Goal: Ask a question: Seek information or help from site administrators or community

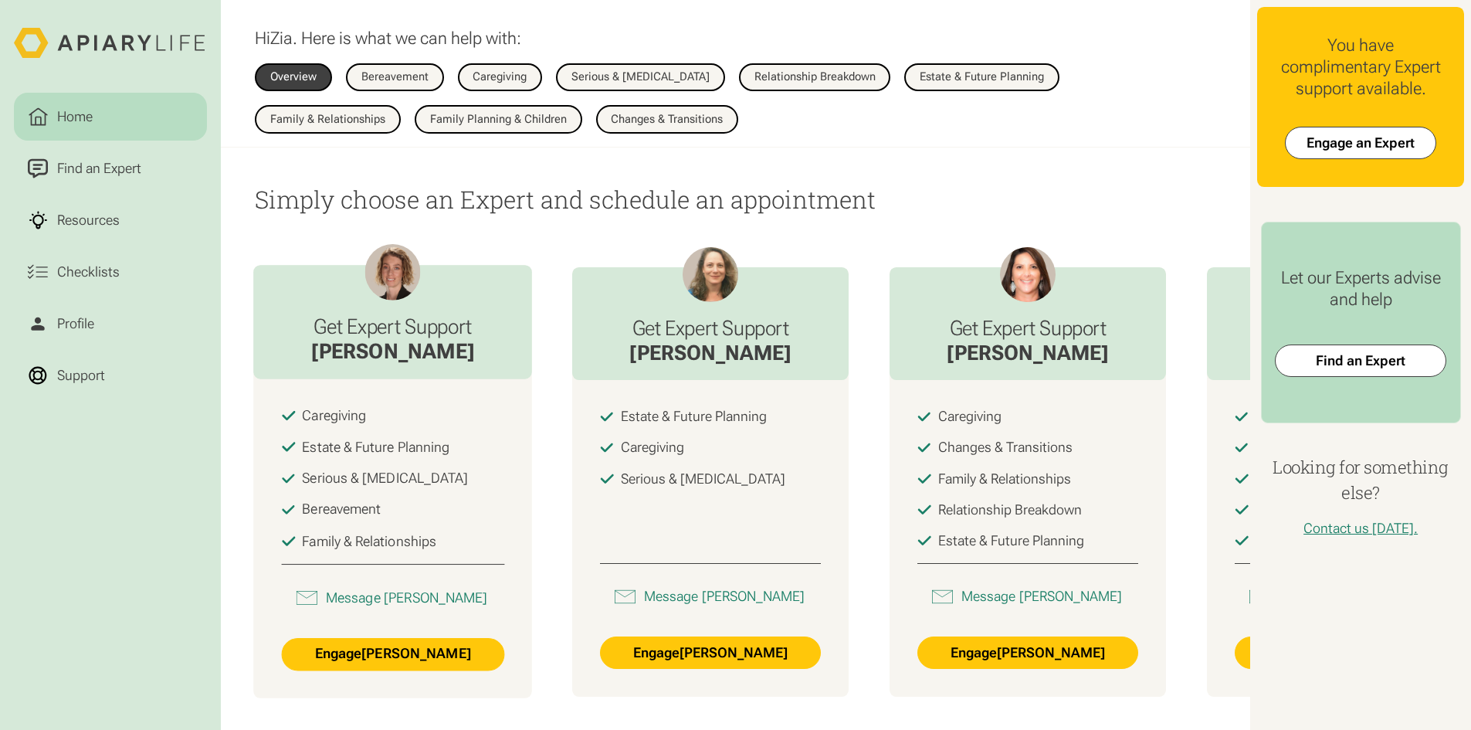
scroll to position [1004, 0]
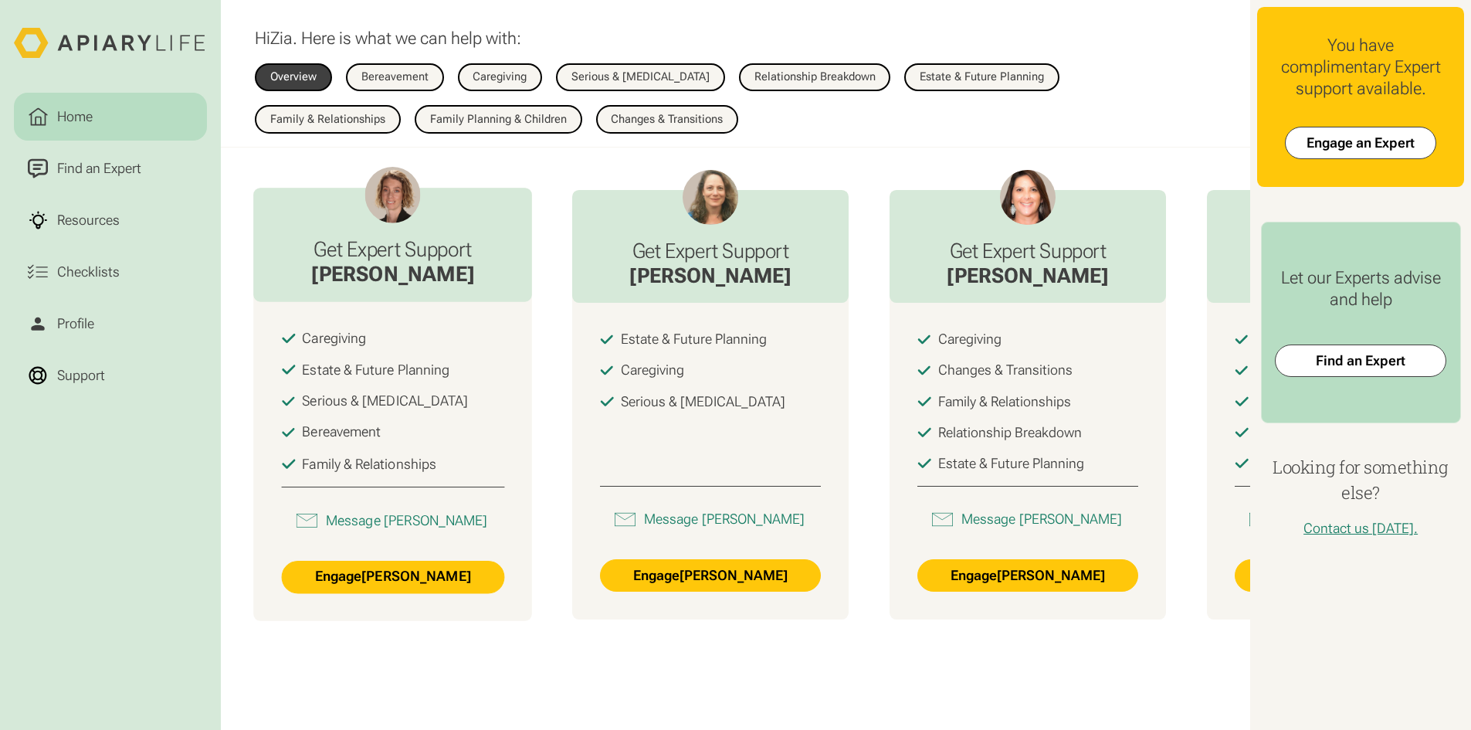
click at [432, 256] on h3 "Get Expert Support" at bounding box center [393, 249] width 164 height 25
click at [412, 589] on link "Engage Angela Hahn" at bounding box center [393, 577] width 223 height 33
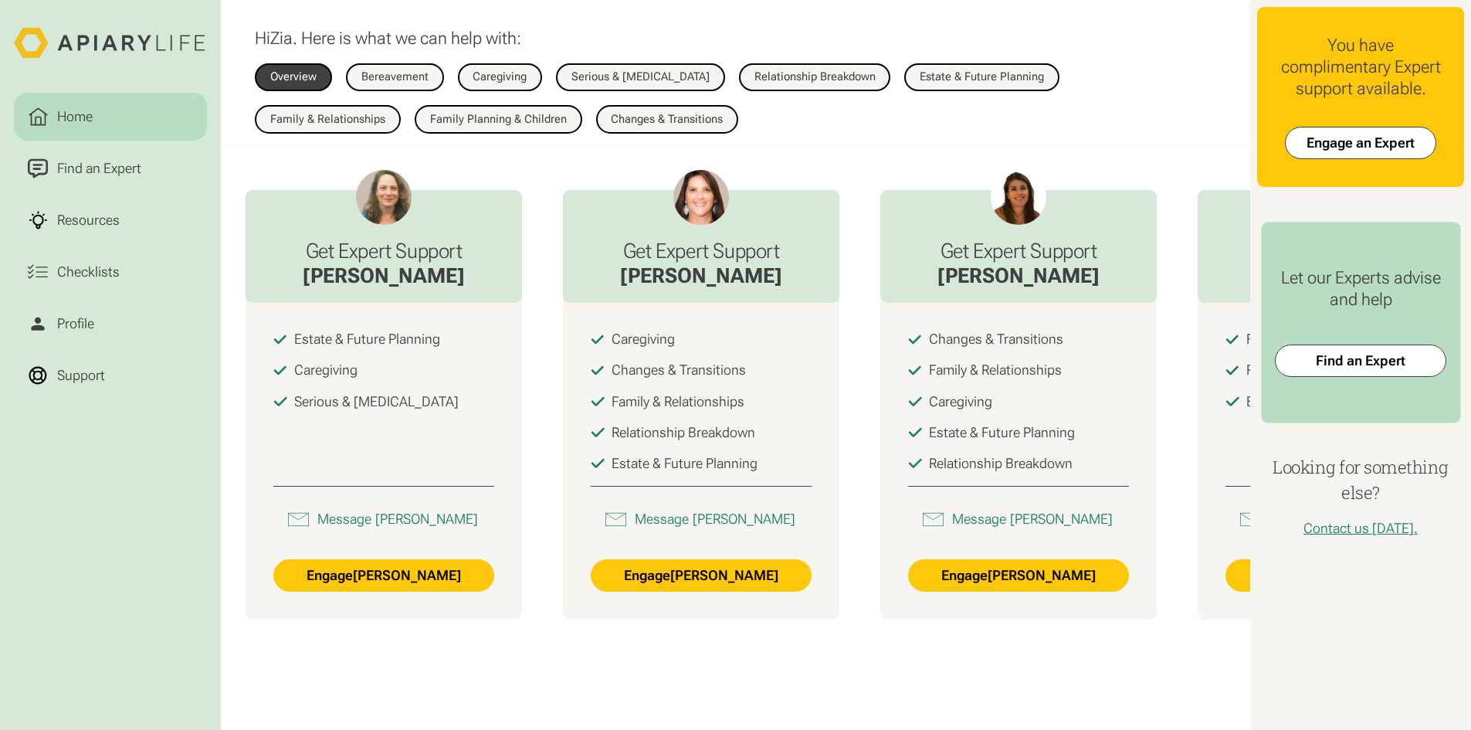
scroll to position [0, 561]
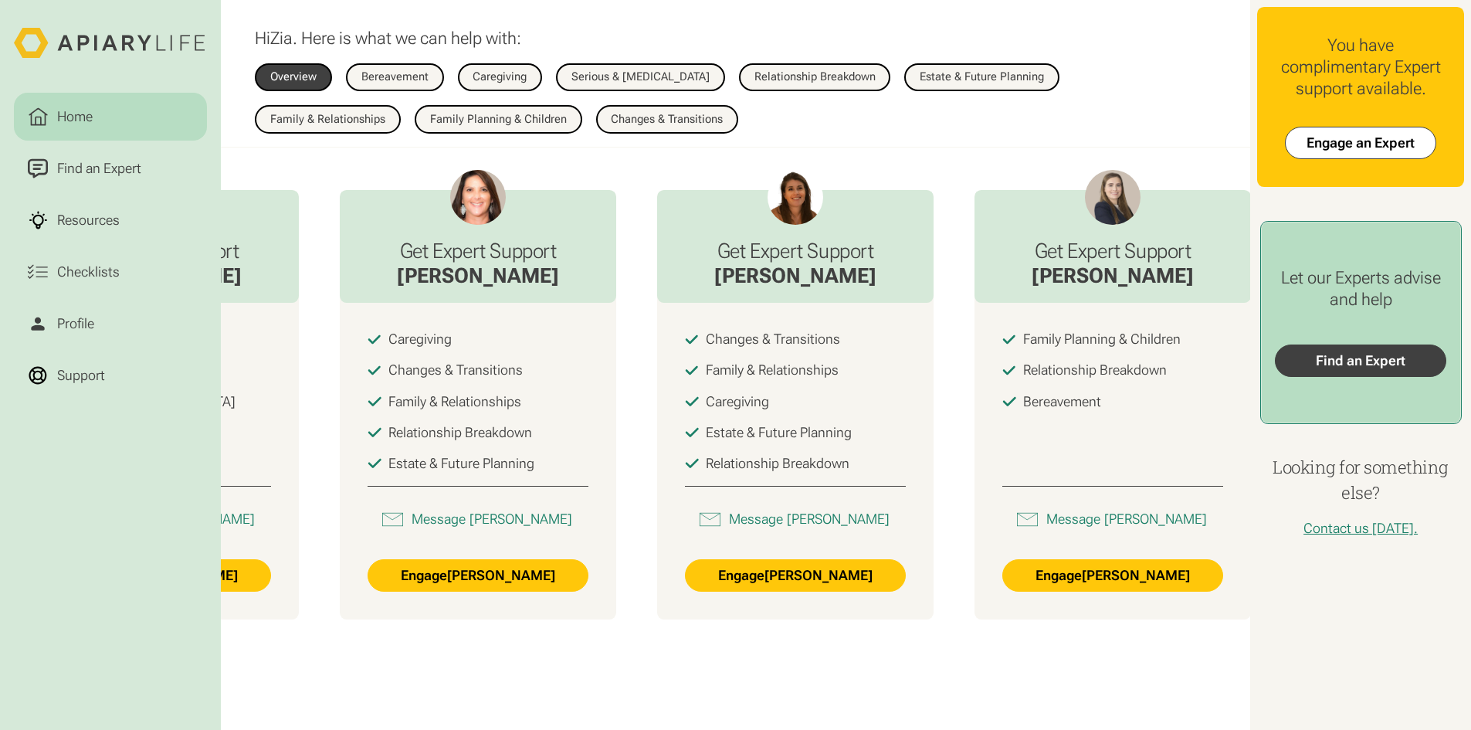
click at [1340, 357] on link "Find an Expert" at bounding box center [1360, 360] width 171 height 32
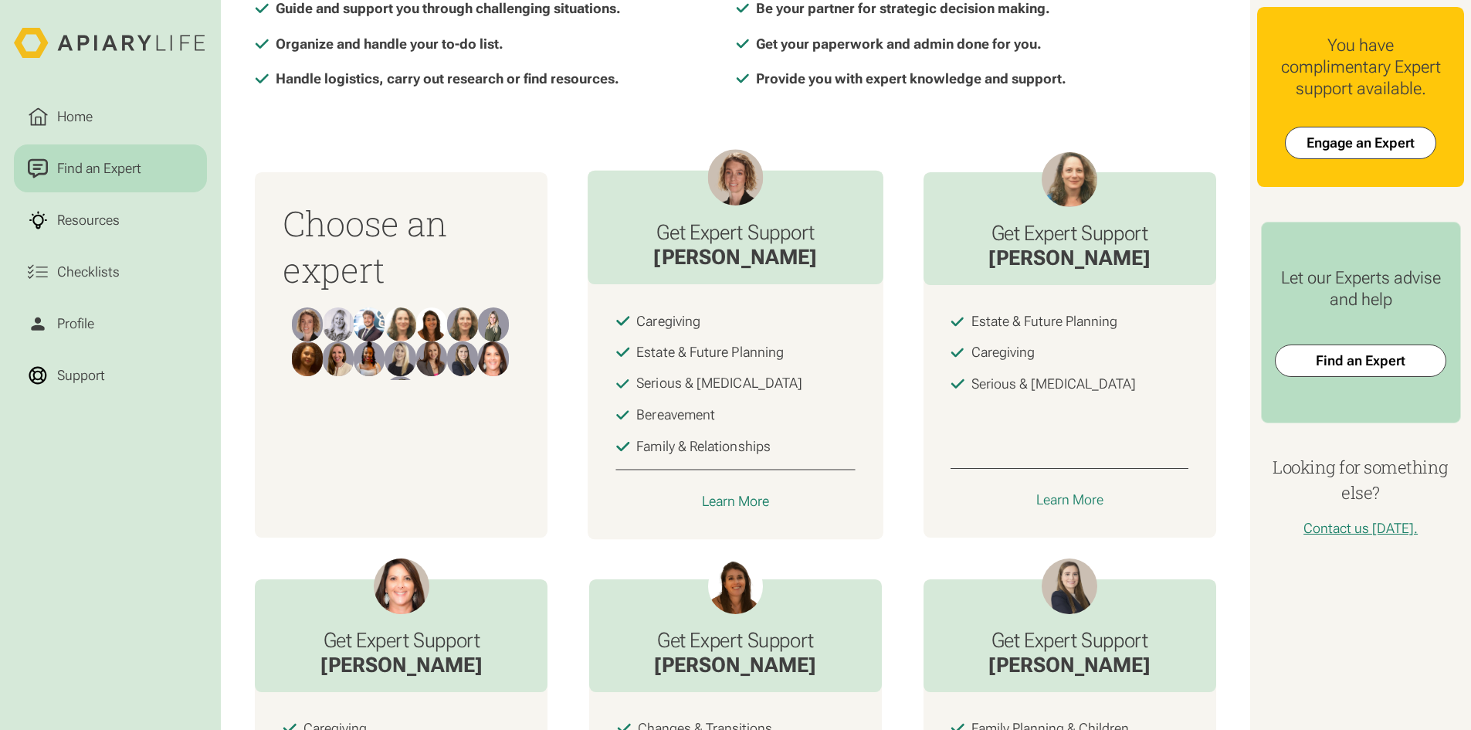
scroll to position [418, 0]
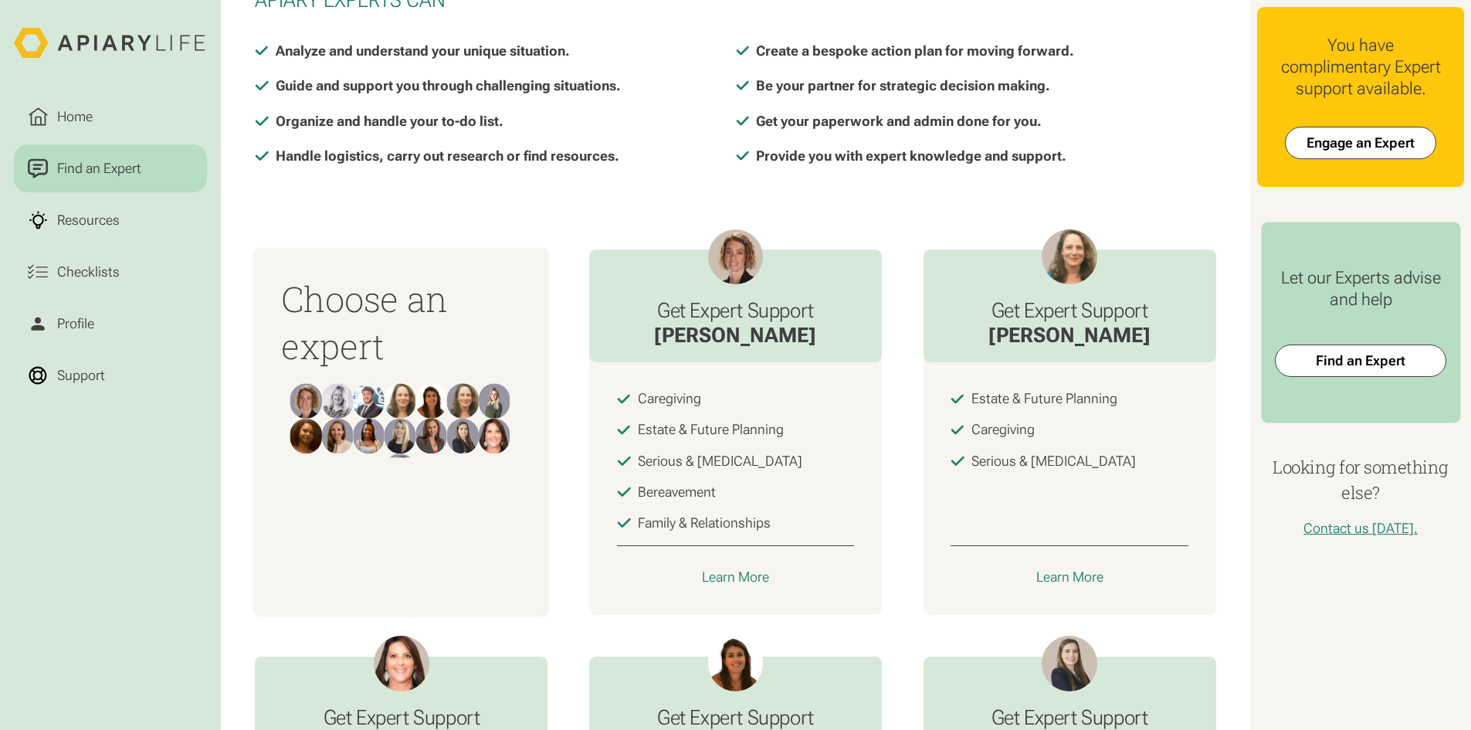
click at [411, 447] on img at bounding box center [401, 435] width 32 height 35
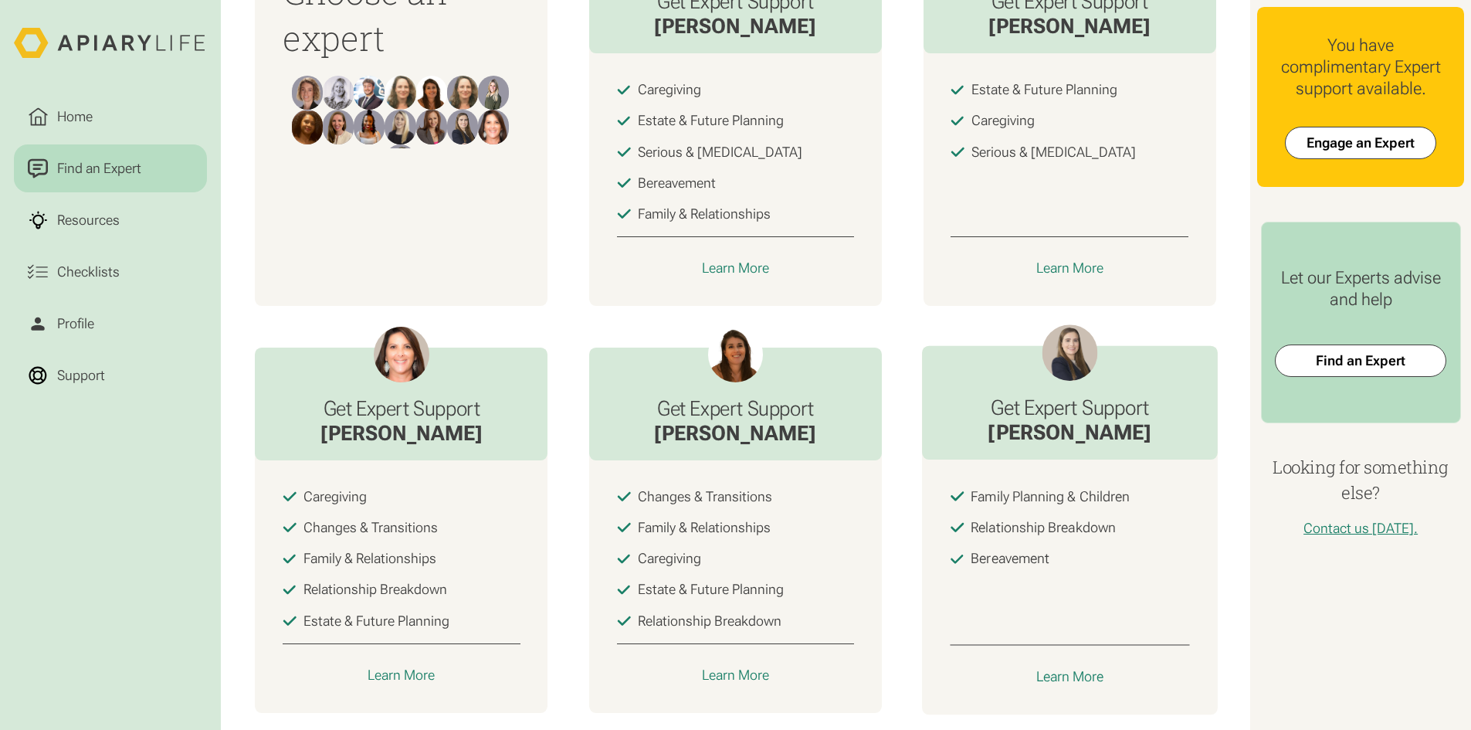
scroll to position [804, 0]
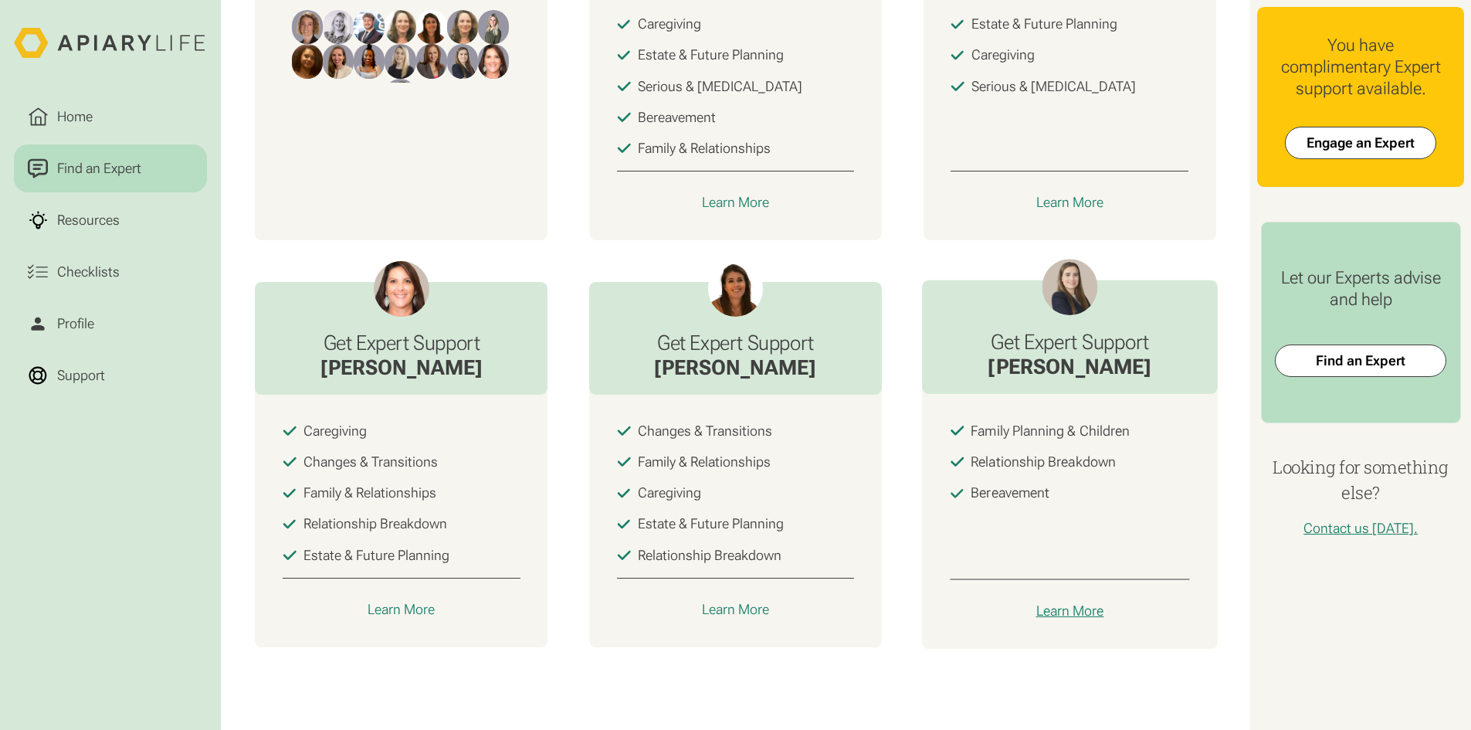
click at [1059, 608] on div "Learn More" at bounding box center [1069, 611] width 68 height 18
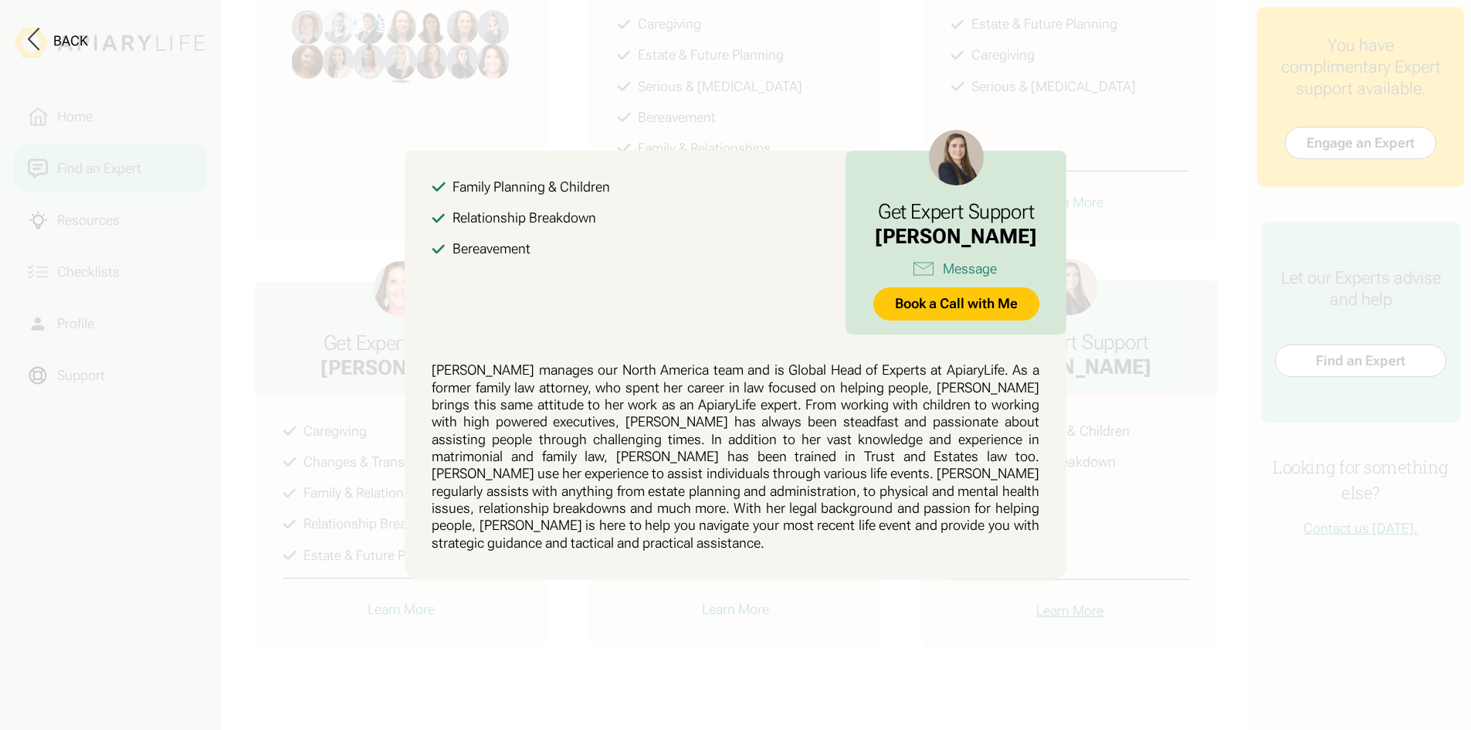
scroll to position [0, 0]
